Goal: Information Seeking & Learning: Learn about a topic

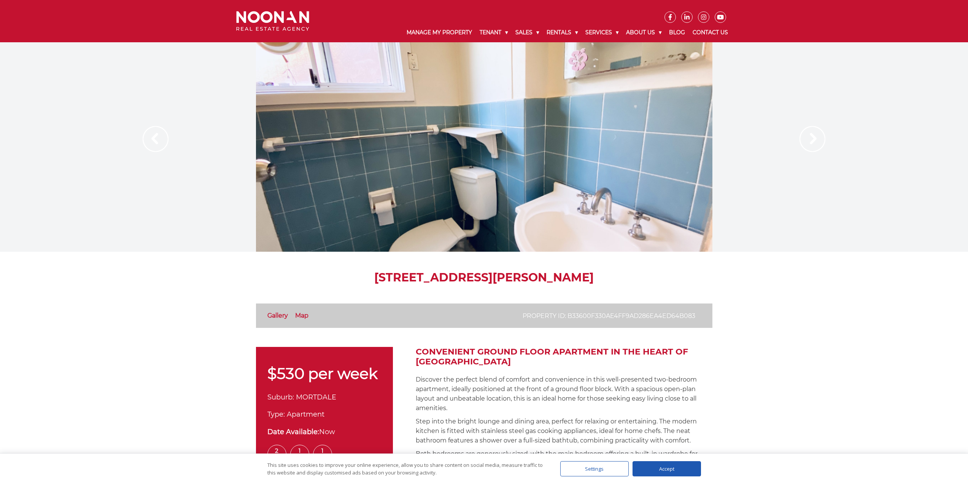
click at [806, 140] on img at bounding box center [813, 139] width 26 height 26
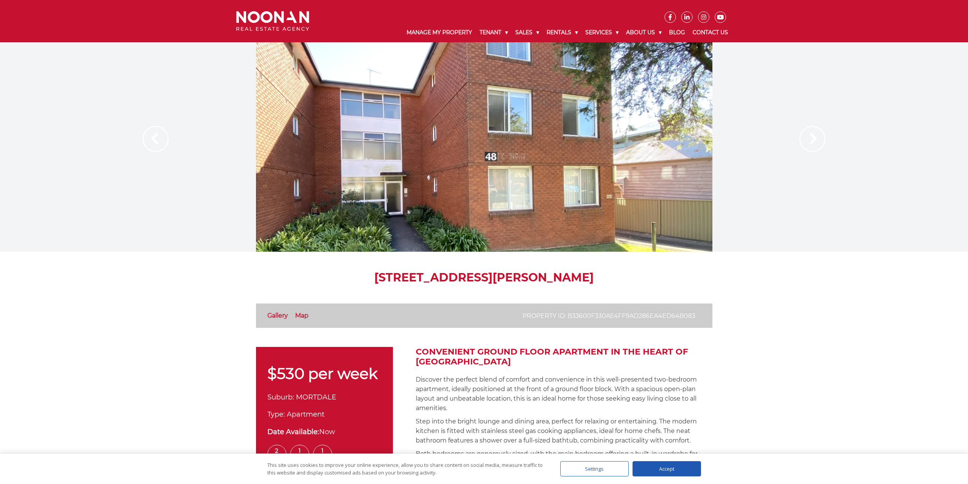
click at [806, 140] on img at bounding box center [813, 139] width 26 height 26
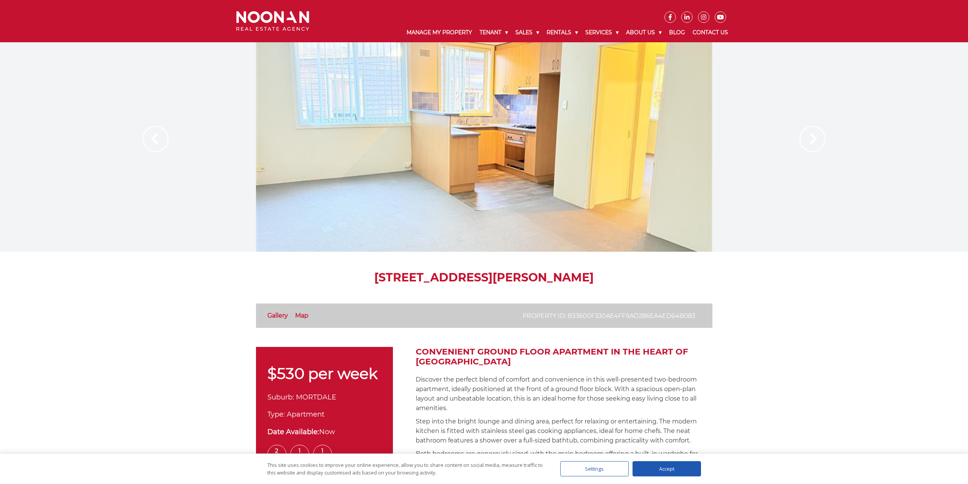
click at [809, 142] on img at bounding box center [813, 139] width 26 height 26
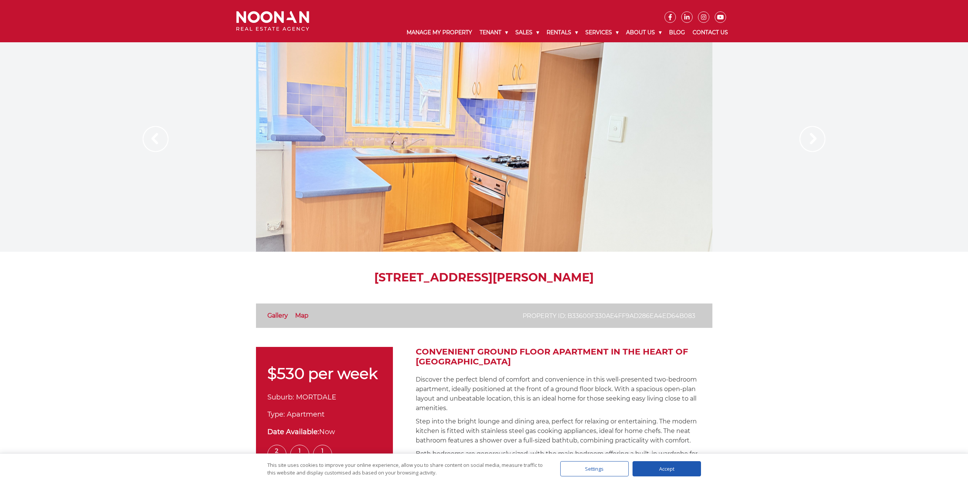
click at [809, 142] on img at bounding box center [813, 139] width 26 height 26
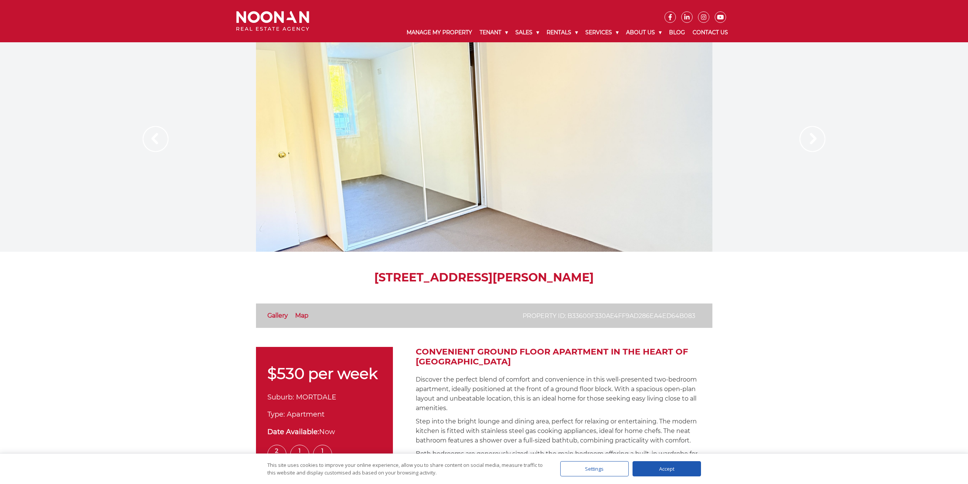
click at [808, 145] on img at bounding box center [813, 139] width 26 height 26
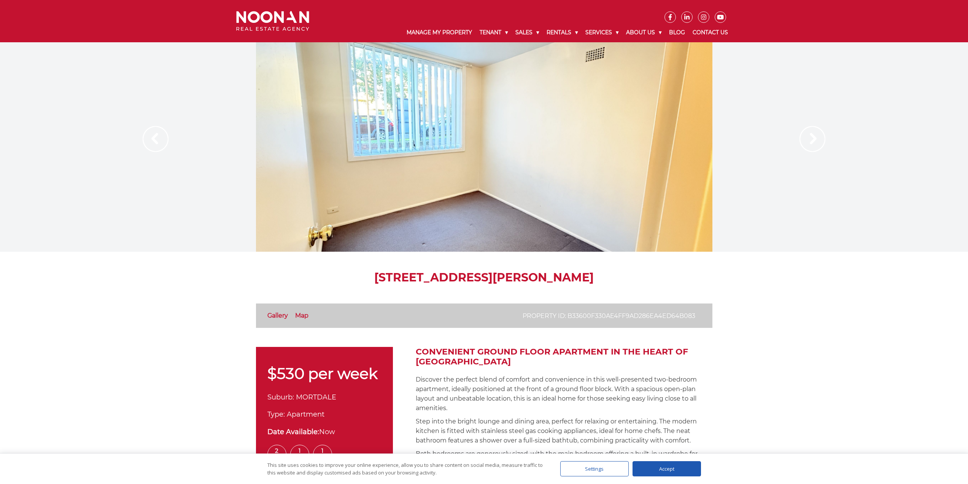
click at [808, 145] on img at bounding box center [813, 139] width 26 height 26
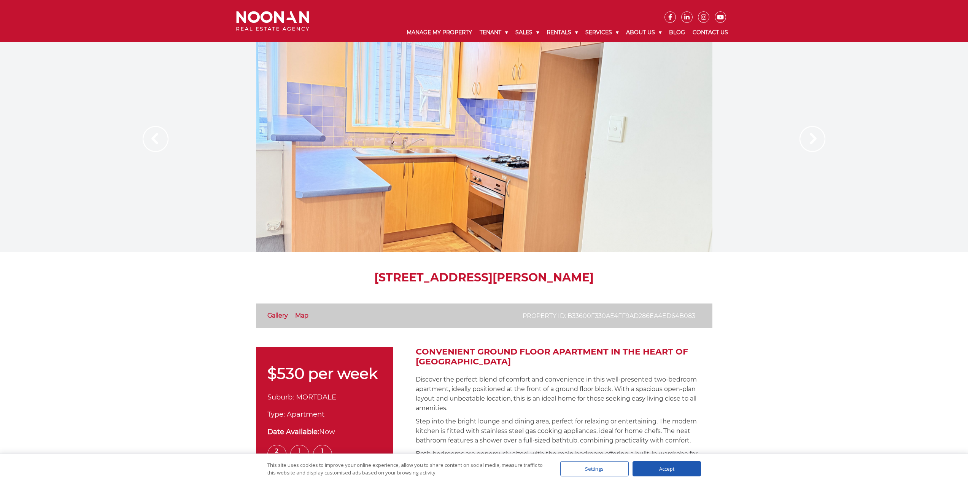
click at [818, 145] on img at bounding box center [813, 139] width 26 height 26
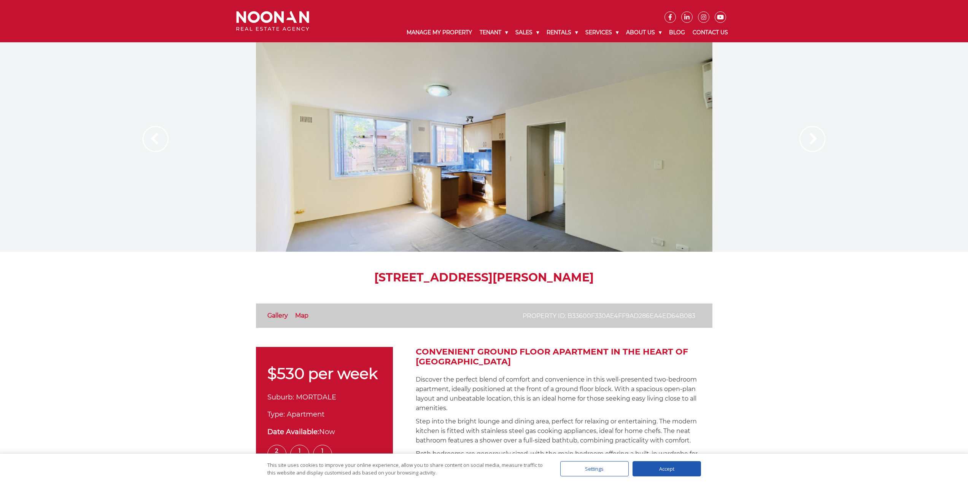
click at [564, 223] on div at bounding box center [484, 146] width 457 height 209
